Goal: Information Seeking & Learning: Learn about a topic

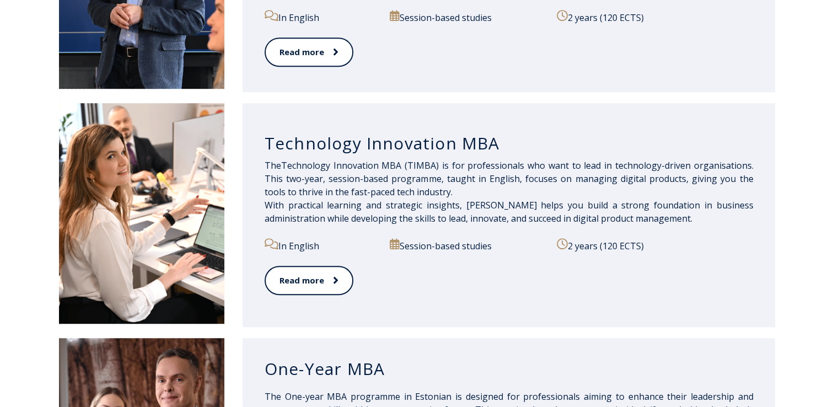
scroll to position [733, 0]
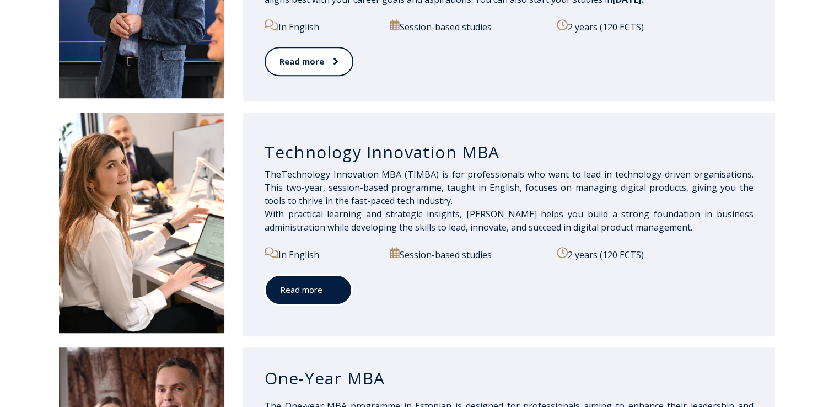
click at [294, 291] on link "Read more" at bounding box center [308, 289] width 88 height 30
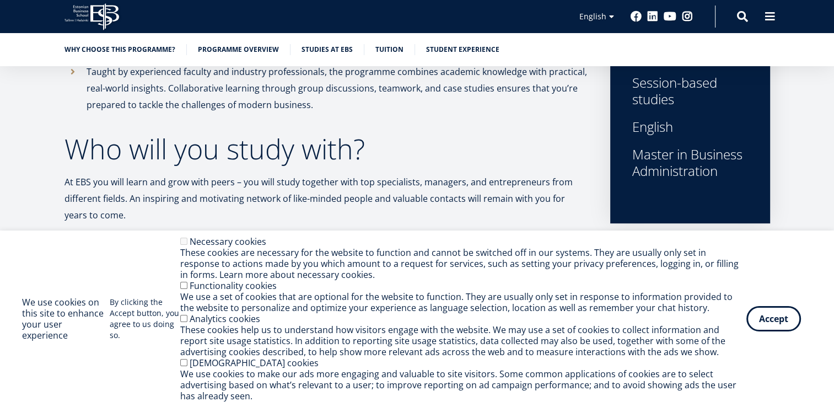
scroll to position [582, 0]
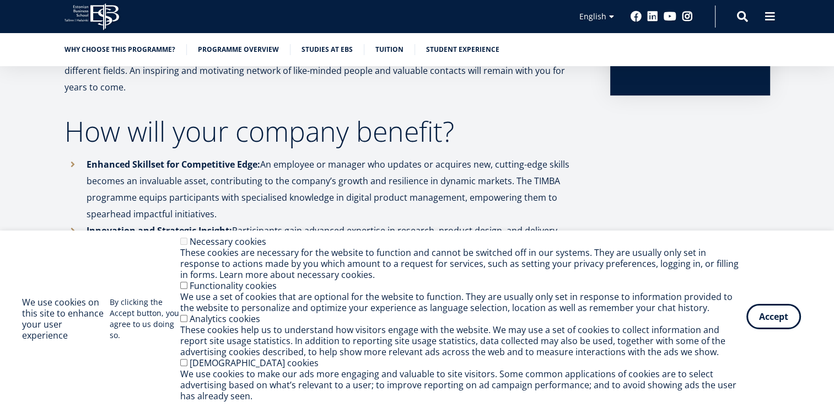
click at [777, 323] on button "Accept" at bounding box center [773, 316] width 55 height 25
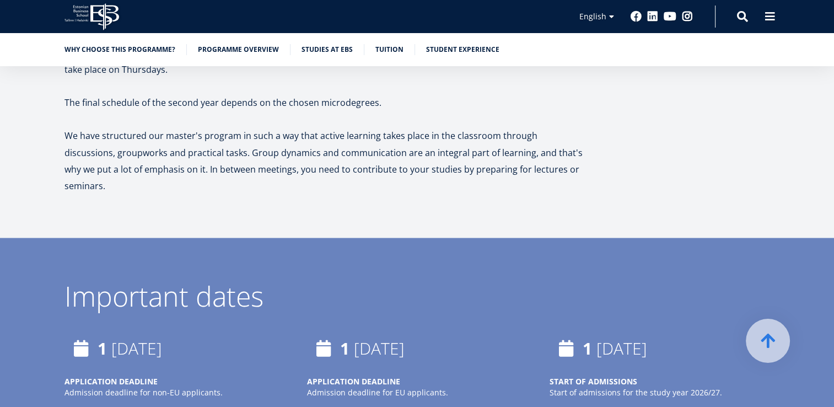
scroll to position [1934, 0]
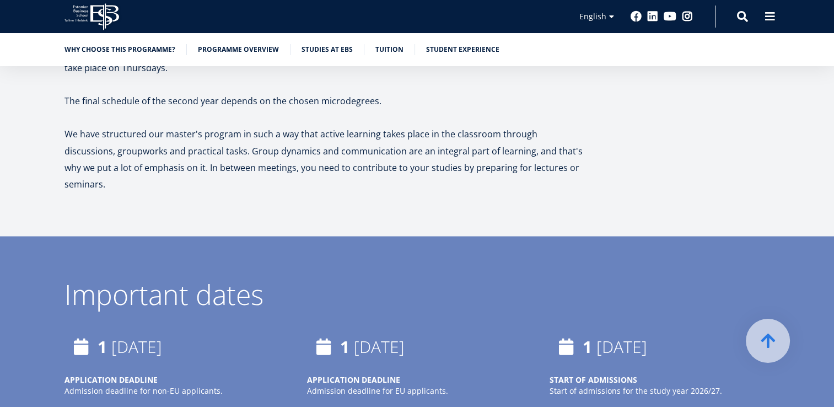
drag, startPoint x: 396, startPoint y: 55, endPoint x: 407, endPoint y: 41, distance: 16.9
click at [407, 41] on div "Why choose this programme? Programme overview Studies at EBS Tuition Student ex…" at bounding box center [417, 49] width 834 height 33
click at [394, 52] on link "Tuition" at bounding box center [389, 48] width 28 height 11
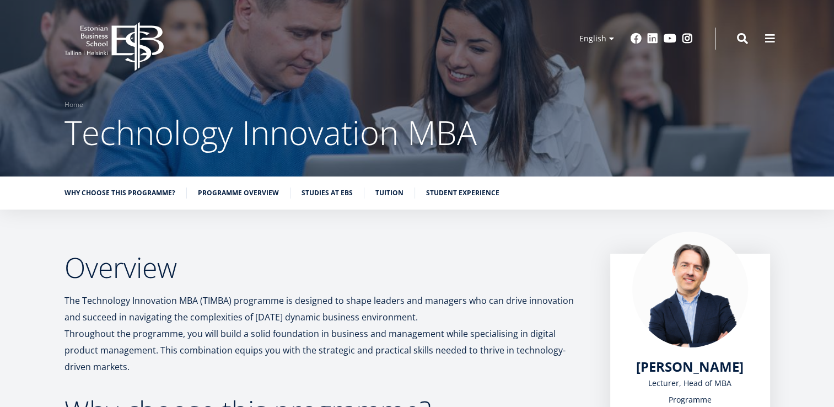
click at [90, 33] on icon "EBS Logo Created with Sketch." at bounding box center [113, 46] width 99 height 49
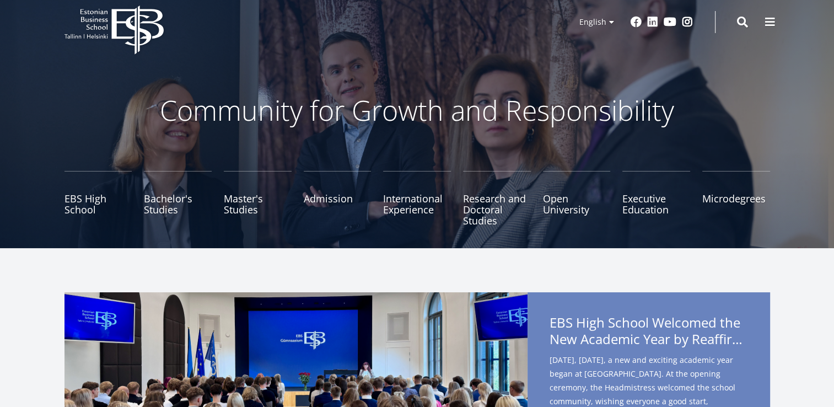
scroll to position [17, 0]
click at [253, 216] on link "Master's Studies" at bounding box center [258, 198] width 68 height 55
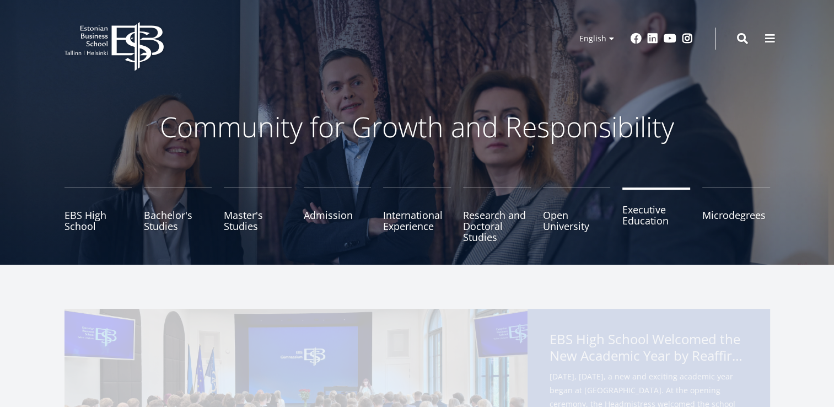
click at [641, 213] on link "Executive Education" at bounding box center [656, 214] width 68 height 55
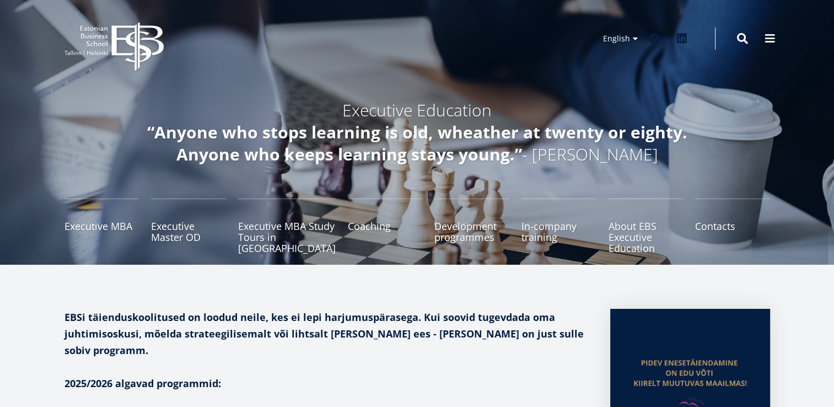
scroll to position [158, 0]
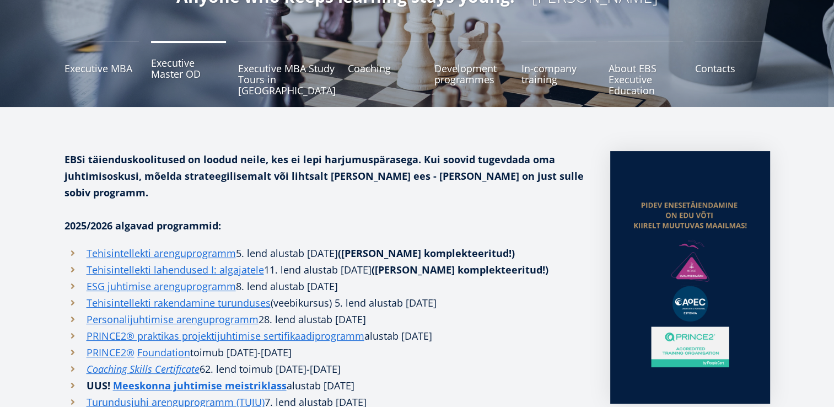
click at [190, 73] on link "Executive Master OD" at bounding box center [188, 68] width 75 height 55
